Goal: Ask a question

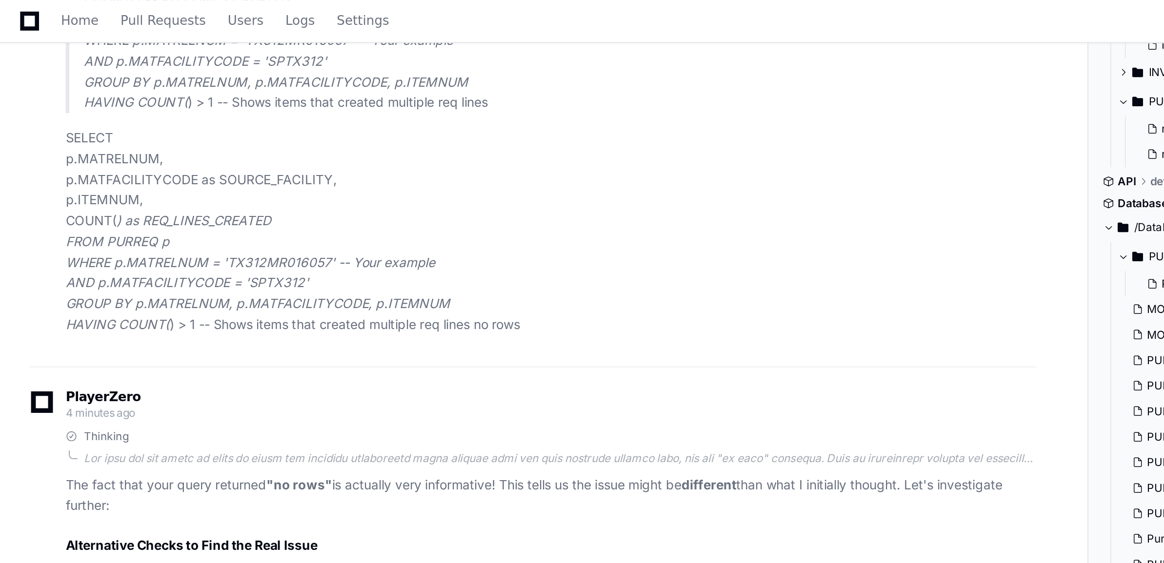
scroll to position [7664, 0]
copy span "TX312MR016057"
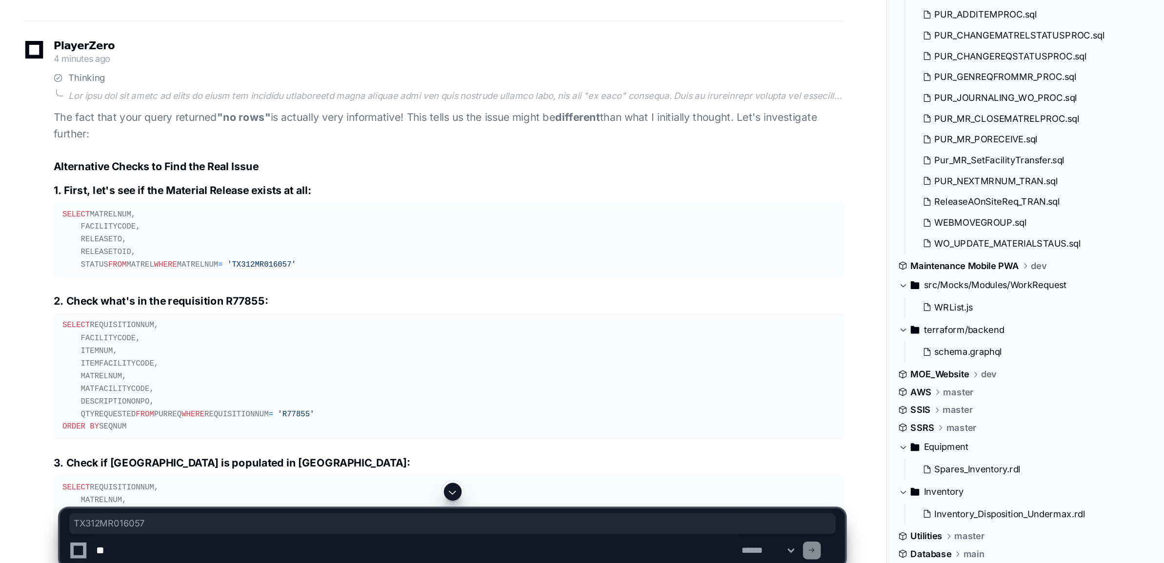
click at [136, 550] on textarea at bounding box center [273, 544] width 424 height 21
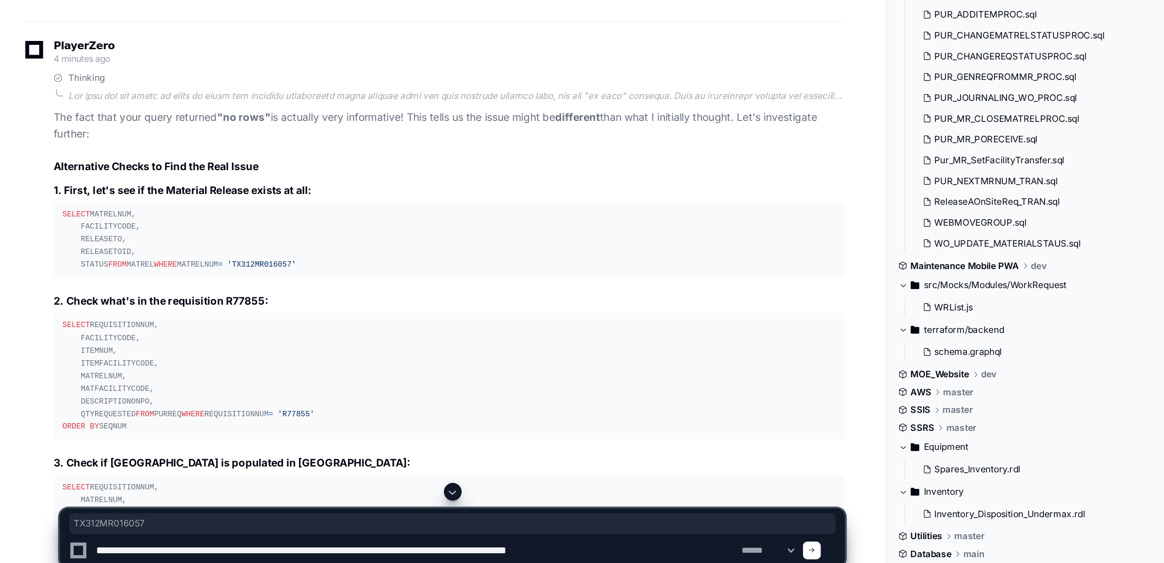
type textarea "**********"
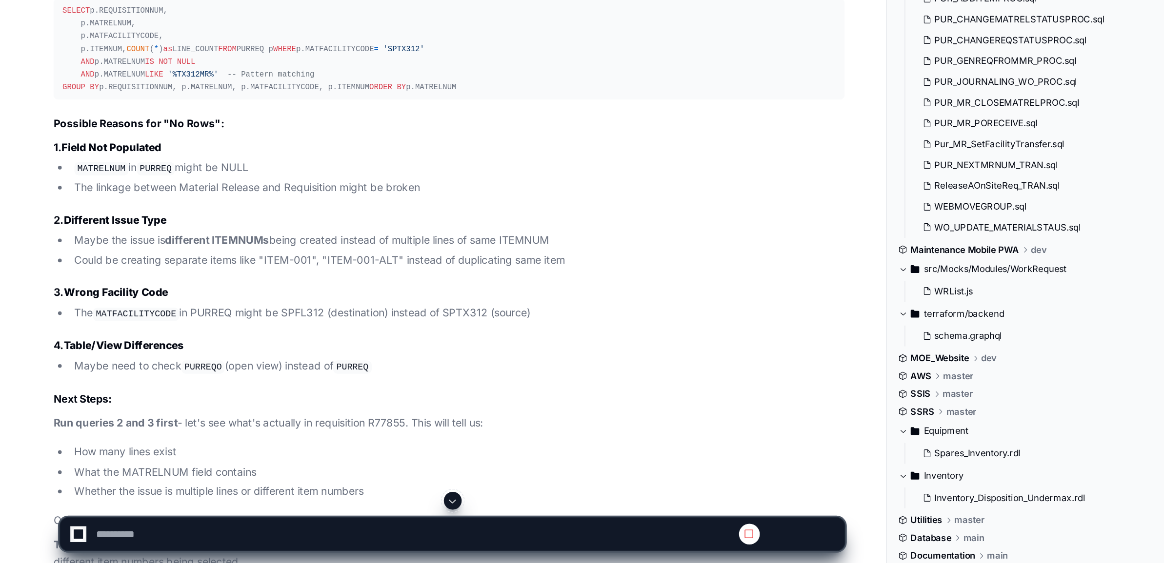
scroll to position [8036, 0]
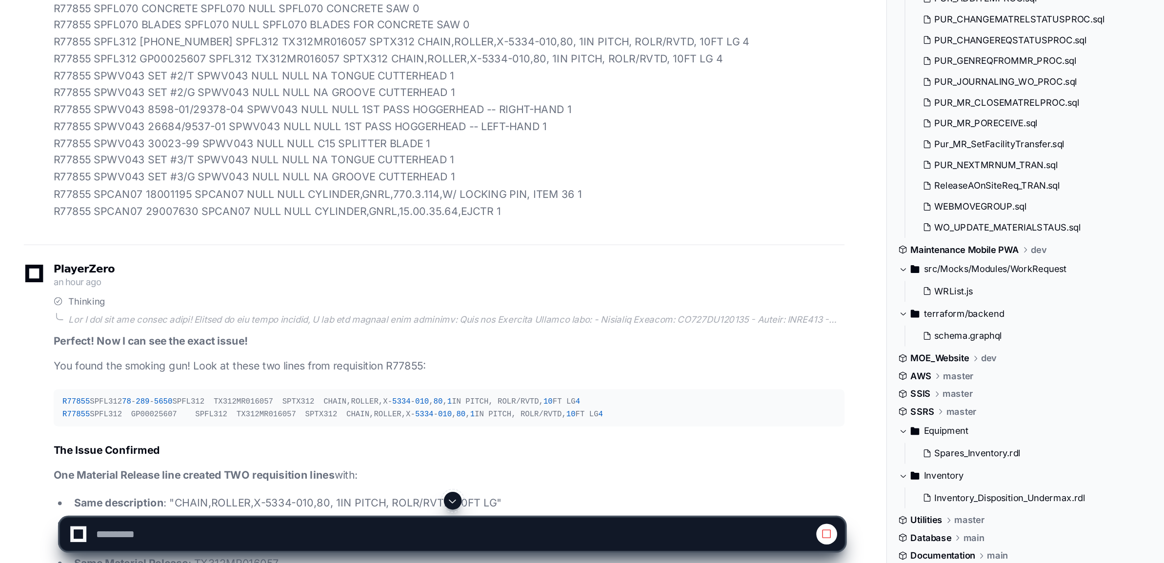
click at [296, 519] on span at bounding box center [297, 522] width 8 height 8
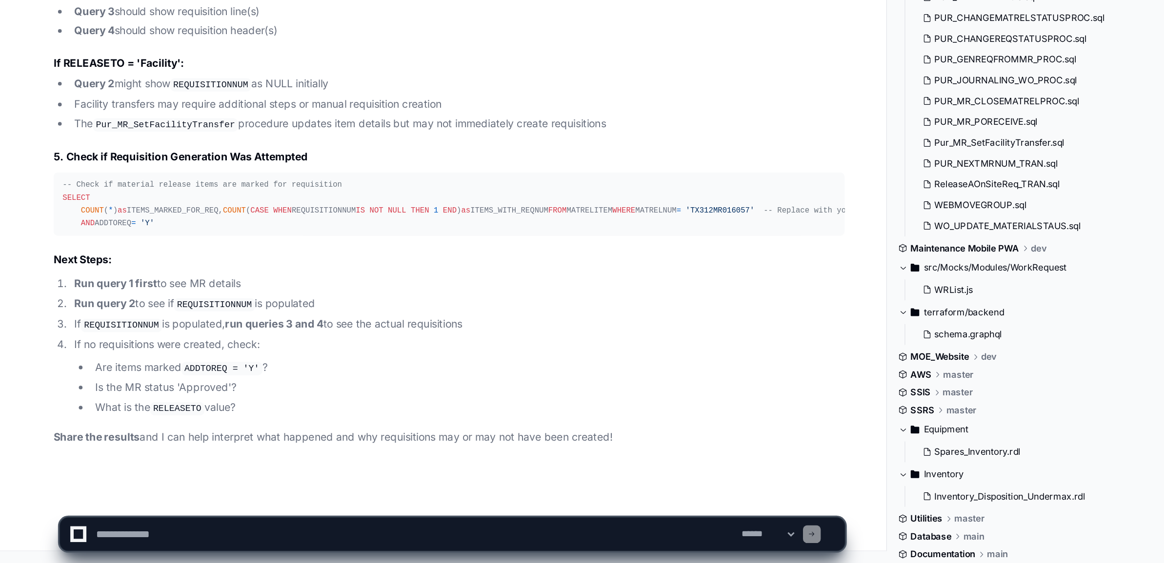
scroll to position [12212, 0]
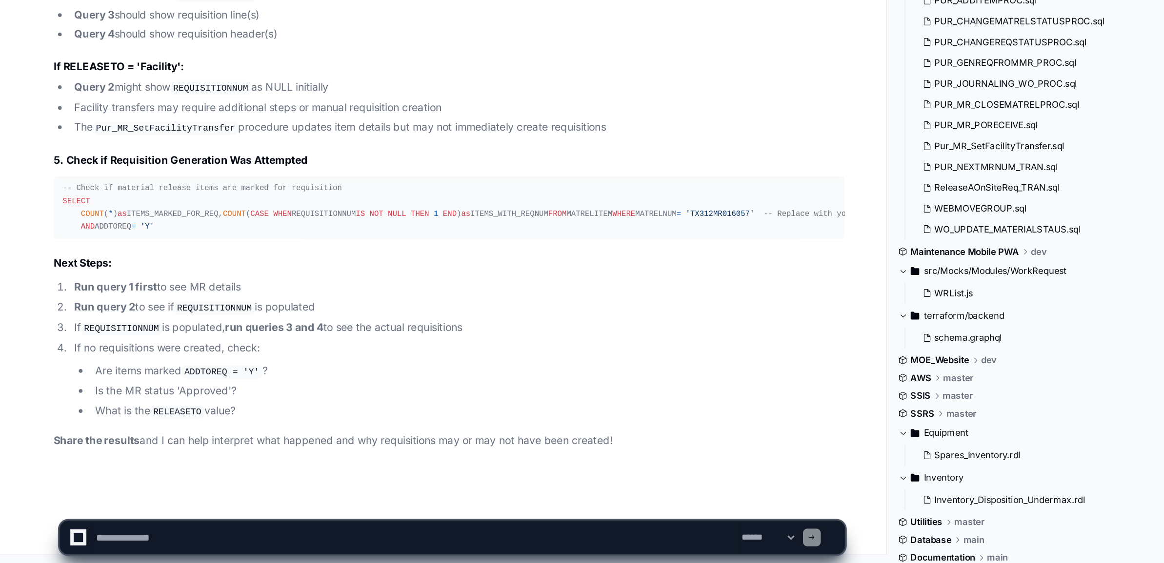
click at [99, 544] on textarea at bounding box center [273, 544] width 424 height 21
type textarea "**********"
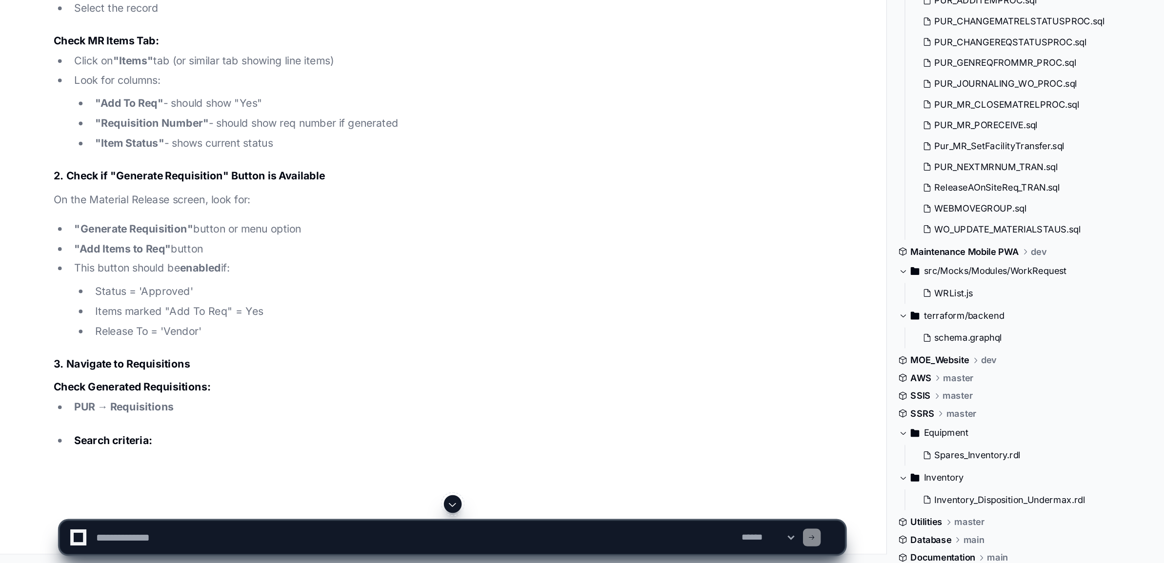
click at [296, 518] on span at bounding box center [297, 522] width 8 height 8
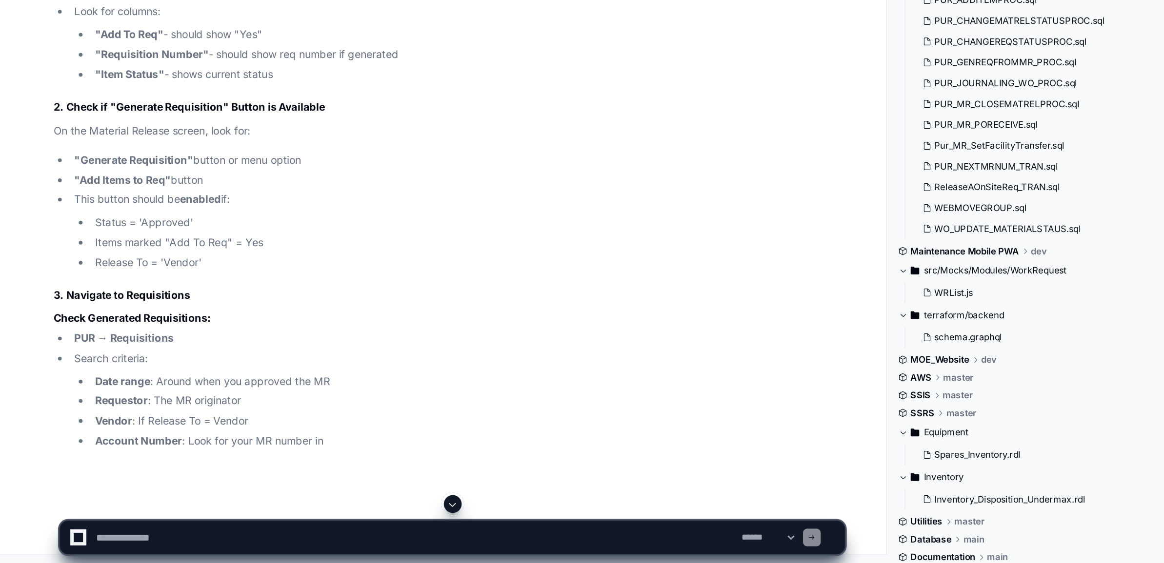
scroll to position [12725, 0]
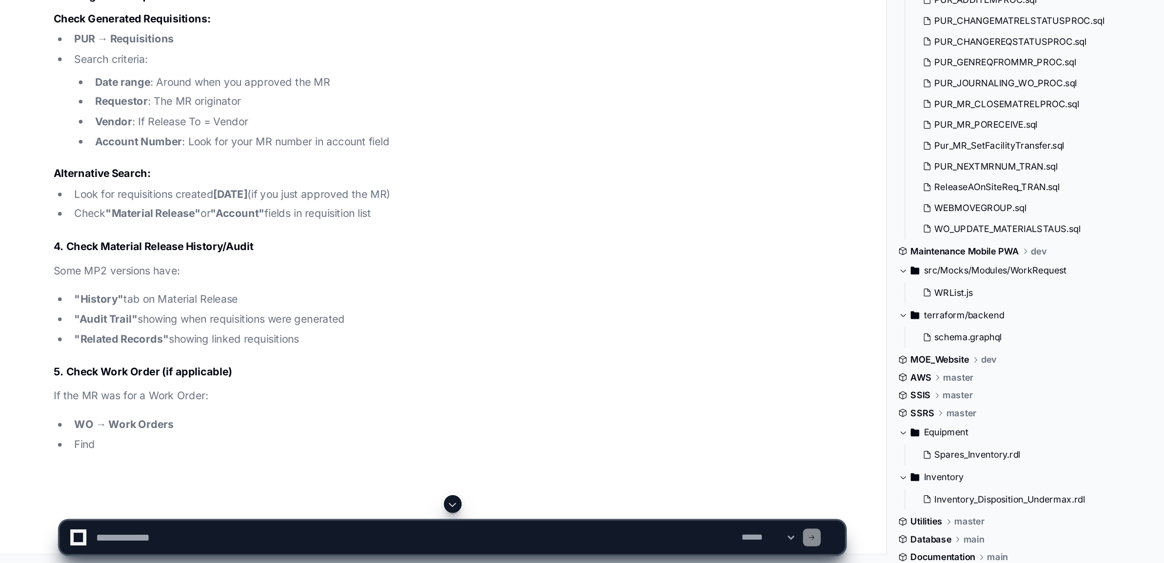
click at [128, 545] on textarea at bounding box center [273, 544] width 424 height 21
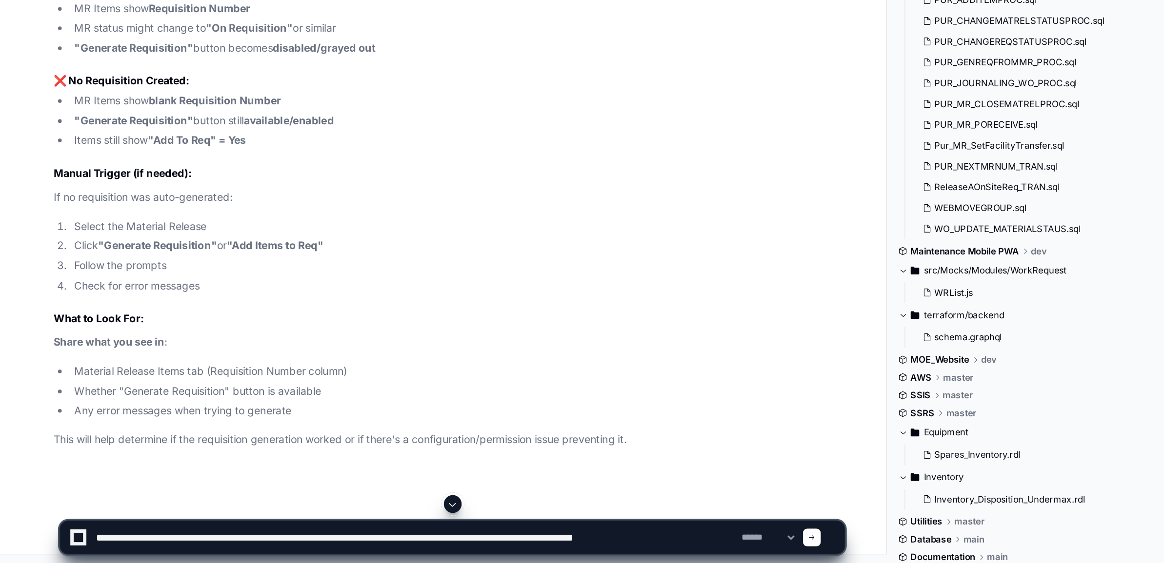
type textarea "**********"
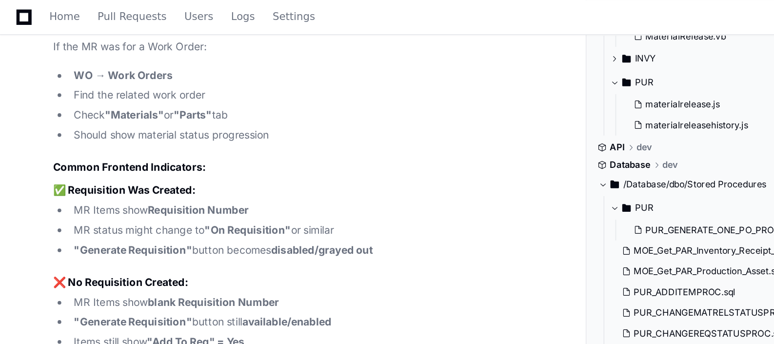
scroll to position [12552, 0]
drag, startPoint x: 40, startPoint y: 65, endPoint x: 234, endPoint y: 159, distance: 215.1
copy div "SELECT DISTINCT r.REQUISITIONNUM, r.FACILITYCODE, r.APPROVALSTATUS, r.REQUESTOR…"
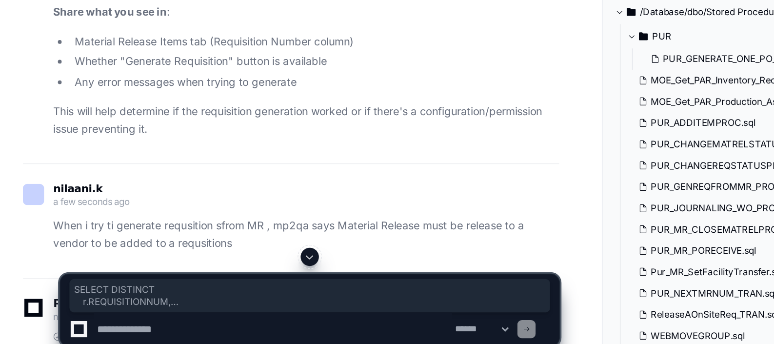
scroll to position [12789, 0]
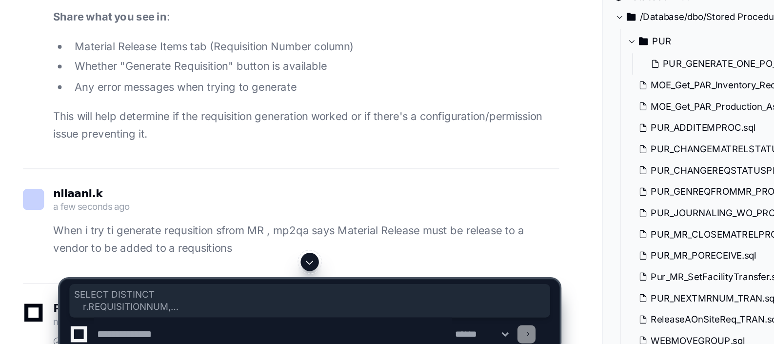
click at [79, 321] on textarea at bounding box center [176, 324] width 230 height 21
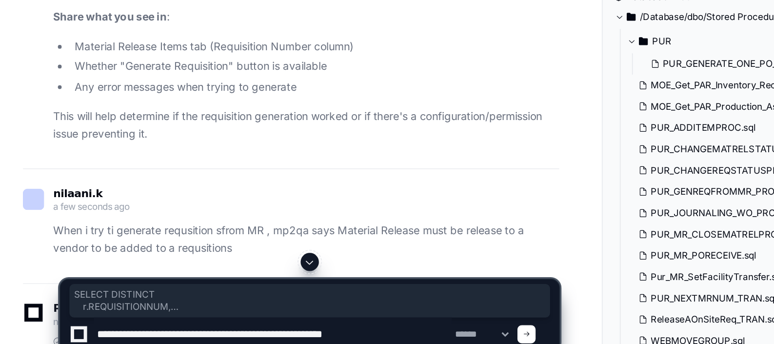
type textarea "**********"
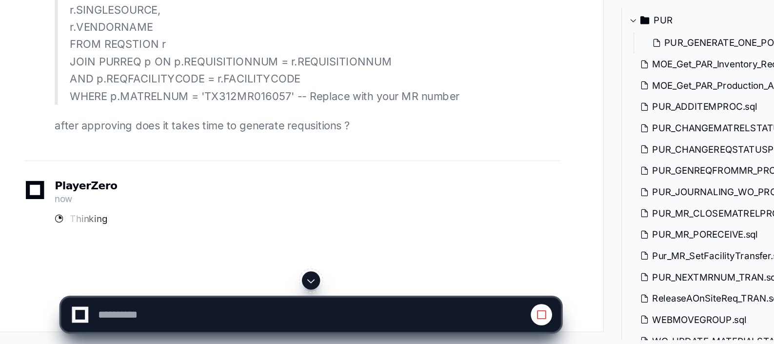
scroll to position [14352, 0]
click at [200, 305] on span at bounding box center [200, 303] width 8 height 8
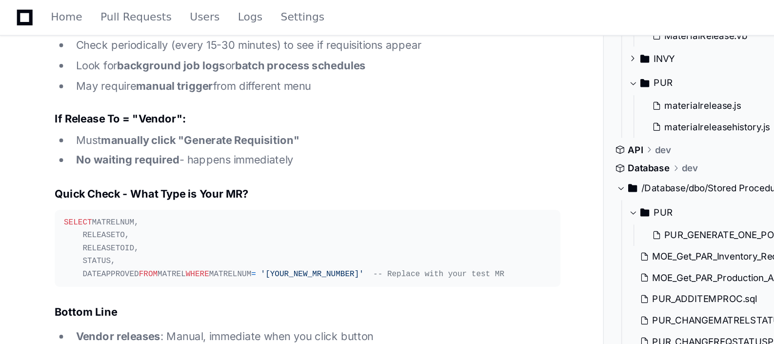
scroll to position [15468, 0]
click at [1, 20] on div "Home Pull Requests Users Logs Settings" at bounding box center [109, 11] width 218 height 22
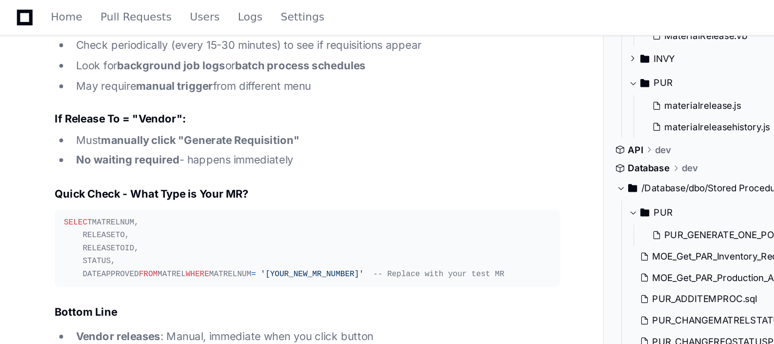
scroll to position [15538, 0]
